Goal: Task Accomplishment & Management: Complete application form

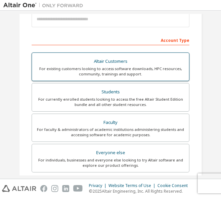
scroll to position [80, 0]
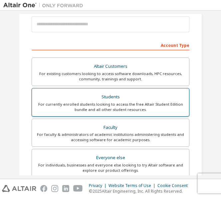
click at [110, 96] on div "Students" at bounding box center [110, 96] width 149 height 9
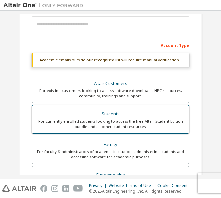
click at [107, 116] on div "Students" at bounding box center [110, 113] width 149 height 9
click at [114, 112] on div "Students" at bounding box center [110, 113] width 149 height 9
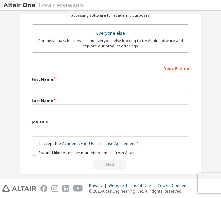
scroll to position [227, 0]
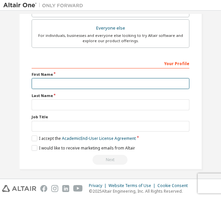
click at [58, 78] on input "text" at bounding box center [111, 83] width 158 height 11
type input "*******"
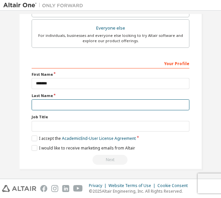
click at [61, 103] on input "text" at bounding box center [111, 104] width 158 height 11
type input "******"
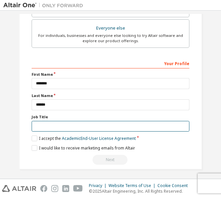
click at [64, 121] on input "text" at bounding box center [111, 126] width 158 height 11
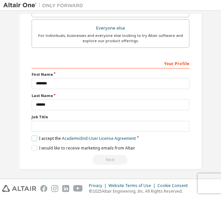
click at [38, 136] on label "I accept the Academic End-User License Agreement" at bounding box center [84, 139] width 104 height 6
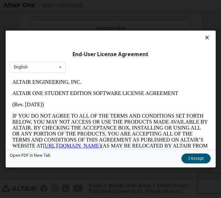
scroll to position [0, 0]
click at [191, 155] on button "I Accept" at bounding box center [195, 159] width 29 height 10
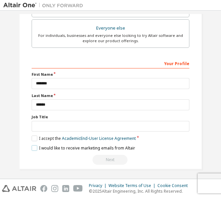
click at [33, 149] on label "I would like to receive marketing emails from Altair" at bounding box center [83, 148] width 103 height 6
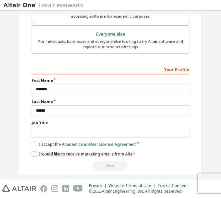
scroll to position [227, 0]
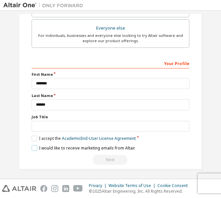
click at [106, 148] on label "I would like to receive marketing emails from Altair" at bounding box center [83, 148] width 103 height 6
click at [104, 158] on div "Next" at bounding box center [111, 160] width 158 height 10
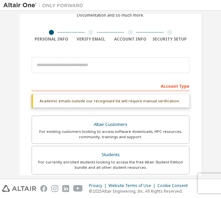
scroll to position [38, 0]
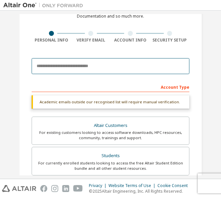
click at [79, 68] on input "email" at bounding box center [111, 66] width 158 height 16
type input "**********"
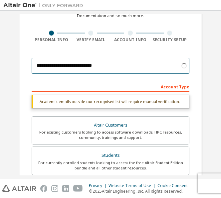
scroll to position [28, 0]
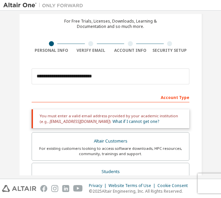
click at [171, 97] on div "Account Type" at bounding box center [111, 97] width 158 height 11
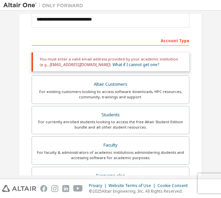
scroll to position [85, 0]
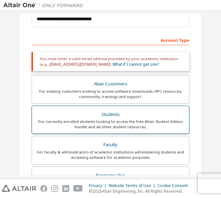
click at [134, 128] on div "For currently enrolled students looking to access the free Altair Student Editi…" at bounding box center [110, 124] width 149 height 11
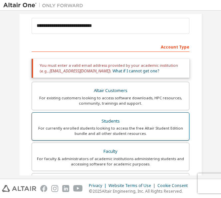
scroll to position [78, 0]
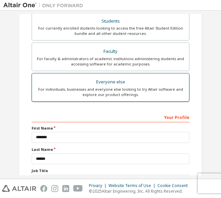
click at [113, 88] on div "For individuals, businesses and everyone else looking to try Altair software an…" at bounding box center [110, 92] width 149 height 11
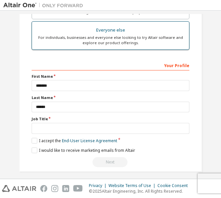
scroll to position [210, 0]
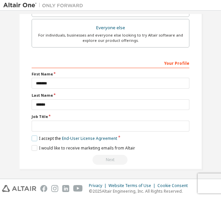
click at [33, 136] on label "I accept the End-User License Agreement" at bounding box center [74, 139] width 85 height 6
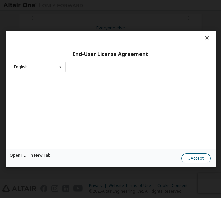
click at [185, 155] on button "I Accept" at bounding box center [195, 159] width 29 height 10
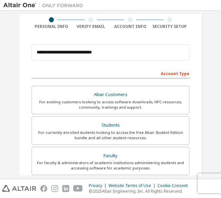
scroll to position [57, 0]
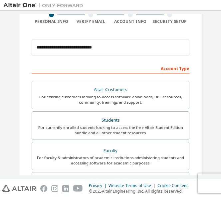
click at [127, 134] on div "For currently enrolled students looking to access the free Altair Student Editi…" at bounding box center [110, 130] width 149 height 11
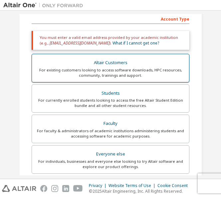
scroll to position [121, 0]
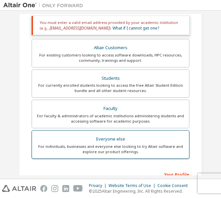
click at [82, 146] on div "For individuals, businesses and everyone else looking to try Altair software an…" at bounding box center [110, 149] width 149 height 11
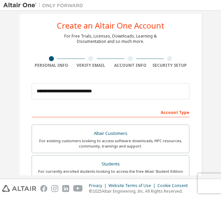
scroll to position [13, 0]
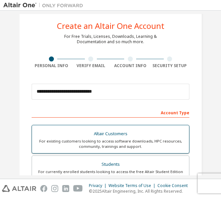
click at [119, 137] on div "Altair Customers" at bounding box center [110, 133] width 149 height 9
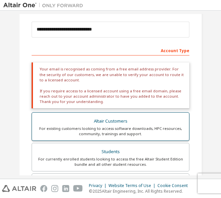
scroll to position [70, 0]
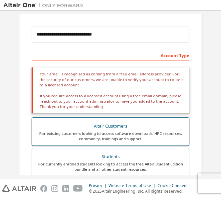
click at [119, 137] on div "For existing customers looking to access software downloads, HPC resources, com…" at bounding box center [110, 136] width 149 height 11
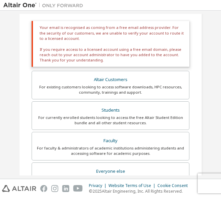
scroll to position [150, 0]
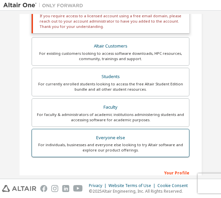
click at [70, 135] on div "Everyone else" at bounding box center [110, 137] width 149 height 9
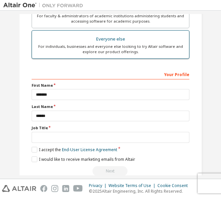
scroll to position [210, 0]
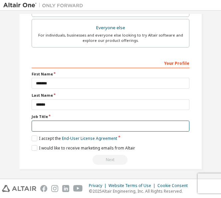
click at [55, 124] on input "text" at bounding box center [111, 126] width 158 height 11
type input "*******"
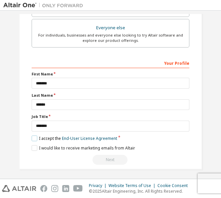
click at [34, 136] on label "I accept the End-User License Agreement" at bounding box center [74, 139] width 85 height 6
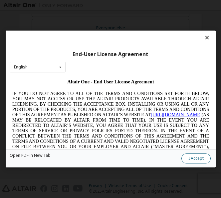
scroll to position [0, 0]
click at [194, 158] on button "I Accept" at bounding box center [195, 159] width 29 height 10
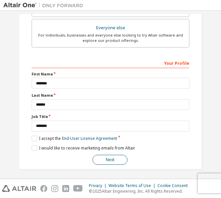
click at [96, 159] on button "Next" at bounding box center [109, 160] width 35 height 10
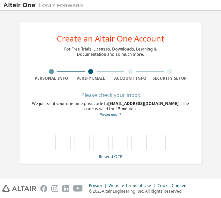
type input "*"
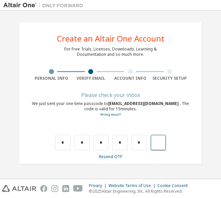
type input "*"
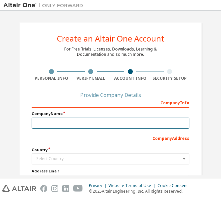
click at [71, 122] on input "text" at bounding box center [111, 123] width 158 height 11
type input "*"
type input "**********"
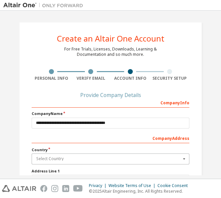
click at [79, 163] on input "text" at bounding box center [110, 159] width 157 height 10
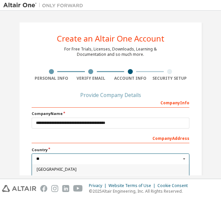
type input "*"
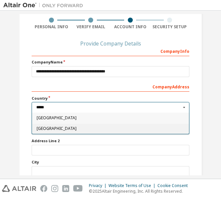
type input "*****"
click at [61, 127] on span "India" at bounding box center [111, 129] width 148 height 4
type input "***"
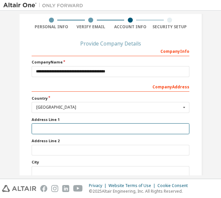
click at [55, 128] on input "text" at bounding box center [111, 128] width 158 height 11
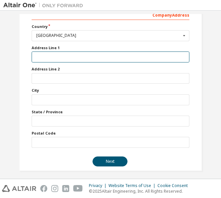
scroll to position [122, 0]
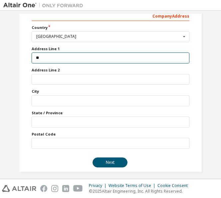
type input "*"
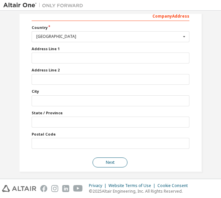
click at [96, 160] on button "Next" at bounding box center [109, 163] width 35 height 10
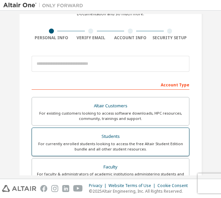
scroll to position [34, 0]
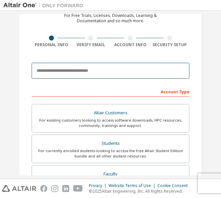
click at [95, 65] on input "email" at bounding box center [111, 71] width 158 height 16
type input "**********"
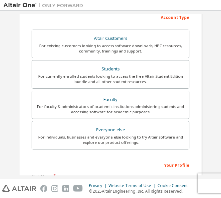
scroll to position [150, 0]
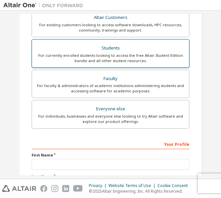
click at [99, 58] on div "For currently enrolled students looking to access the free Altair Student Editi…" at bounding box center [110, 58] width 149 height 11
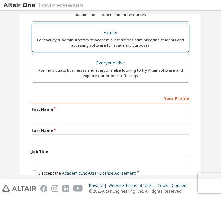
scroll to position [216, 0]
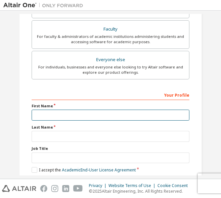
click at [81, 112] on input "text" at bounding box center [111, 115] width 158 height 11
type input "*******"
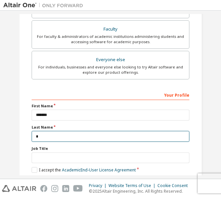
type input "******"
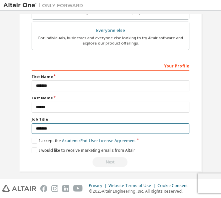
scroll to position [248, 0]
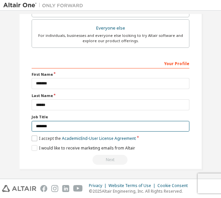
type input "*******"
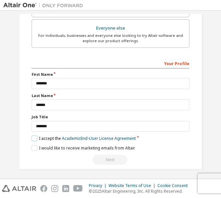
click at [34, 138] on label "I accept the Academic End-User License Agreement" at bounding box center [84, 139] width 104 height 6
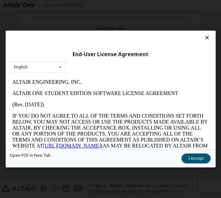
scroll to position [0, 0]
click at [207, 155] on button "I Accept" at bounding box center [195, 159] width 29 height 10
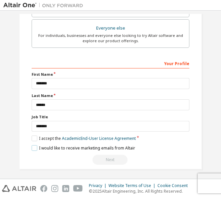
click at [76, 146] on label "I would like to receive marketing emails from Altair" at bounding box center [83, 148] width 103 height 6
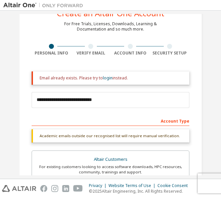
scroll to position [31, 0]
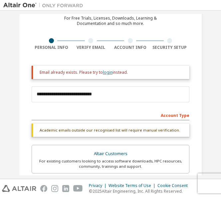
click at [106, 72] on link "login" at bounding box center [108, 72] width 10 height 6
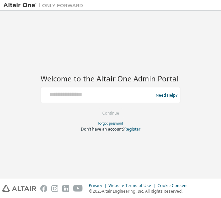
click at [110, 102] on div "Need Help?" at bounding box center [111, 95] width 140 height 16
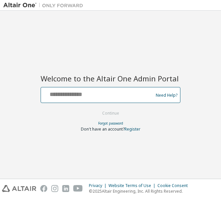
click at [82, 98] on input "text" at bounding box center [98, 94] width 109 height 10
type input "**********"
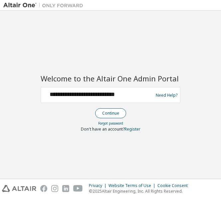
click at [107, 116] on button "Continue" at bounding box center [110, 113] width 31 height 10
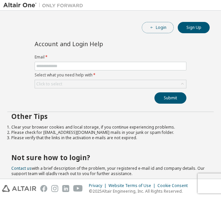
click at [163, 23] on button "Login" at bounding box center [158, 27] width 32 height 11
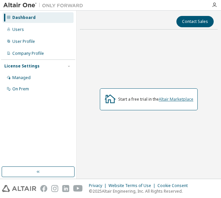
click at [168, 99] on link "Altair Marketplace" at bounding box center [176, 99] width 35 height 6
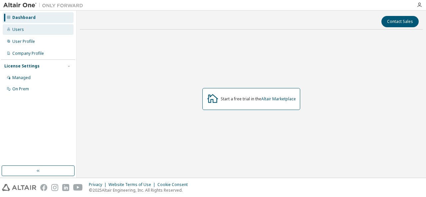
click at [18, 31] on div "Users" at bounding box center [18, 29] width 12 height 5
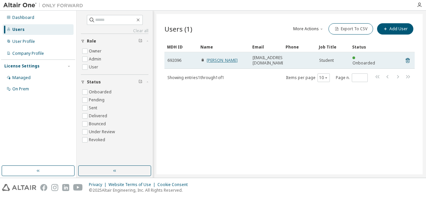
click at [220, 59] on link "[PERSON_NAME]" at bounding box center [221, 61] width 31 height 6
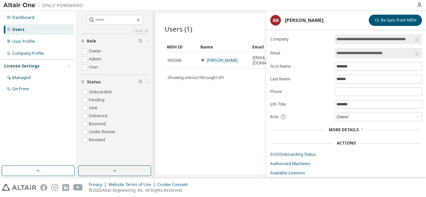
click at [220, 91] on div "Users (1) More Actions Import From CSV Export To CSV Add User Clear Load Save S…" at bounding box center [289, 94] width 266 height 161
click at [220, 107] on div "Users (1) More Actions Import From CSV Export To CSV Add User Clear Load Save S…" at bounding box center [289, 94] width 266 height 161
click at [220, 109] on div "Users (1) More Actions Import From CSV Export To CSV Add User Clear Load Save S…" at bounding box center [289, 94] width 266 height 161
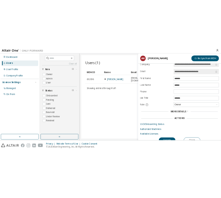
scroll to position [15, 0]
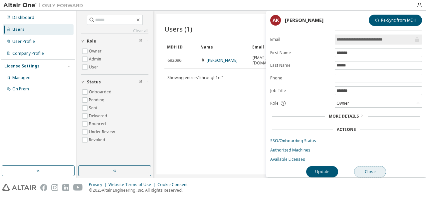
click at [220, 168] on button "Close" at bounding box center [370, 171] width 32 height 11
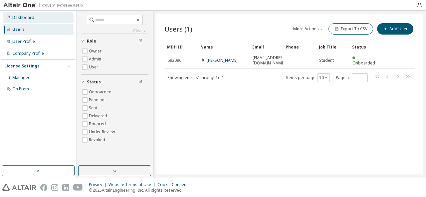
click at [16, 15] on div "Dashboard" at bounding box center [38, 17] width 71 height 11
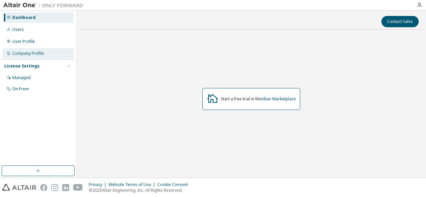
click at [29, 54] on div "Company Profile" at bounding box center [28, 53] width 32 height 5
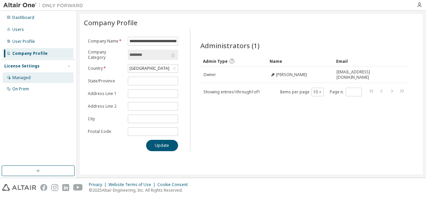
click at [30, 78] on div "Managed" at bounding box center [38, 77] width 71 height 11
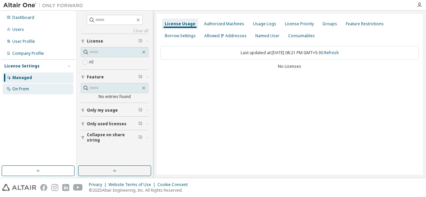
click at [27, 88] on div "On Prem" at bounding box center [20, 88] width 17 height 5
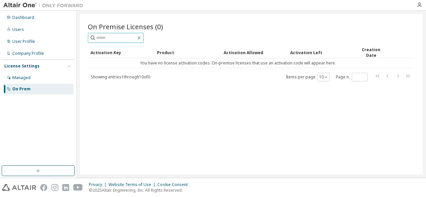
click at [142, 37] on icon "button" at bounding box center [138, 37] width 5 height 5
click at [141, 37] on icon "button" at bounding box center [139, 38] width 3 height 3
click at [30, 16] on div "Dashboard" at bounding box center [23, 17] width 22 height 5
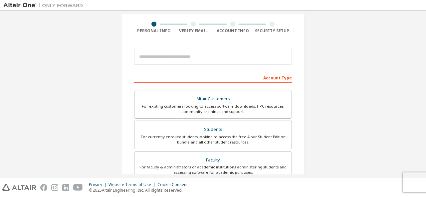
scroll to position [47, 0]
click at [226, 125] on div "Students" at bounding box center [212, 129] width 149 height 9
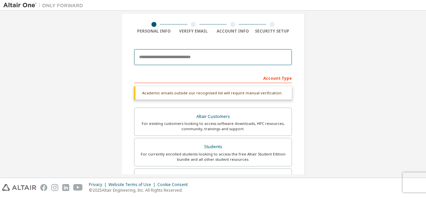
click at [199, 58] on input "email" at bounding box center [213, 57] width 158 height 16
type input "**********"
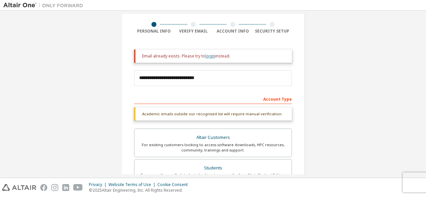
click at [208, 58] on link "login" at bounding box center [210, 56] width 10 height 6
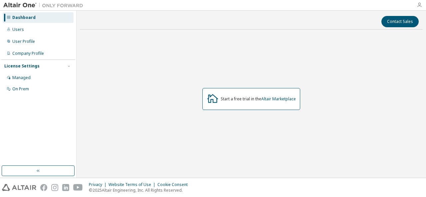
click at [419, 6] on icon "button" at bounding box center [418, 4] width 5 height 5
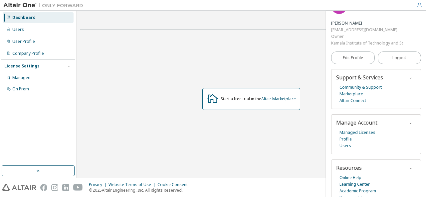
scroll to position [33, 0]
